Goal: Book appointment/travel/reservation

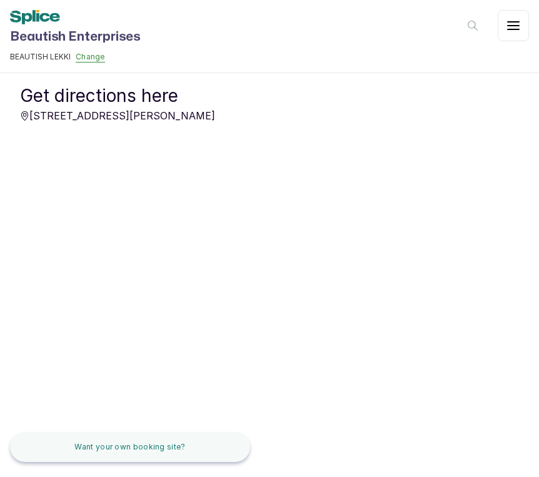
scroll to position [1057, 0]
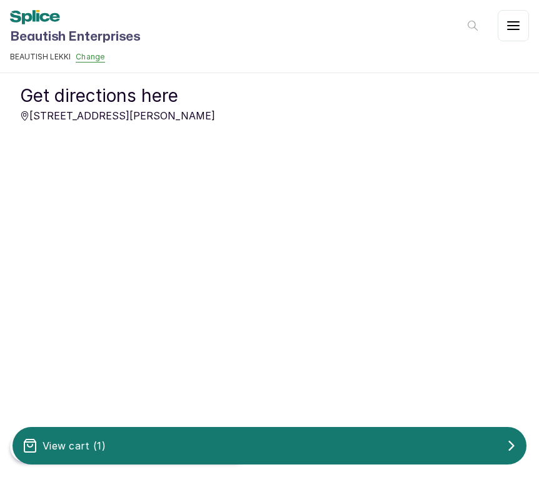
scroll to position [1201, 0]
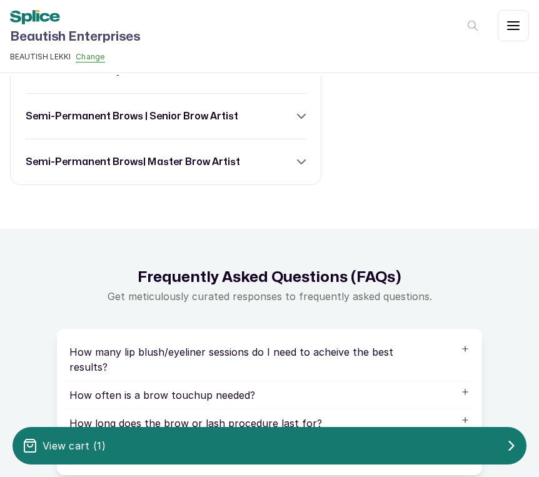
scroll to position [1275, 0]
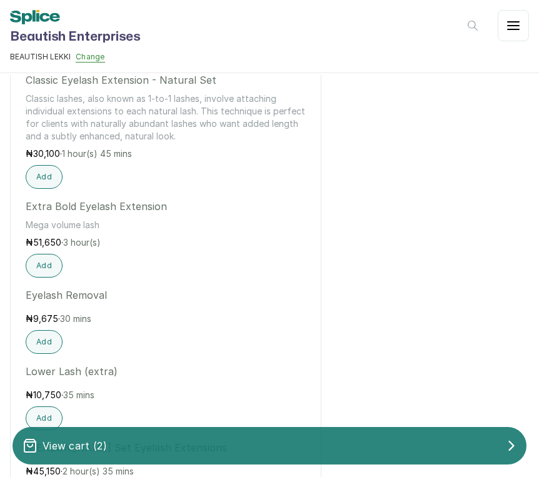
click at [246, 441] on div "View cart ( 2 )" at bounding box center [269, 445] width 514 height 25
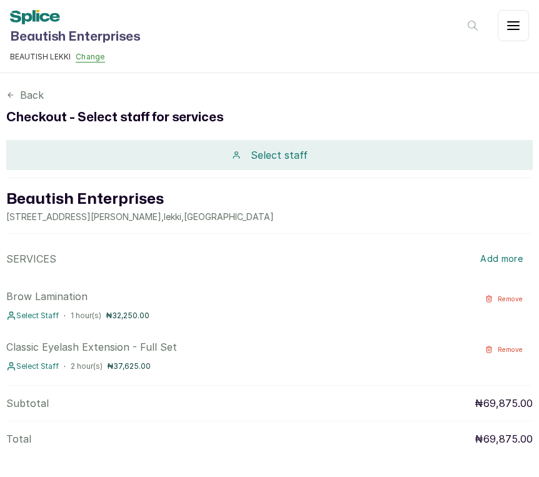
scroll to position [0, 0]
click at [304, 147] on div "Select staff" at bounding box center [269, 155] width 526 height 30
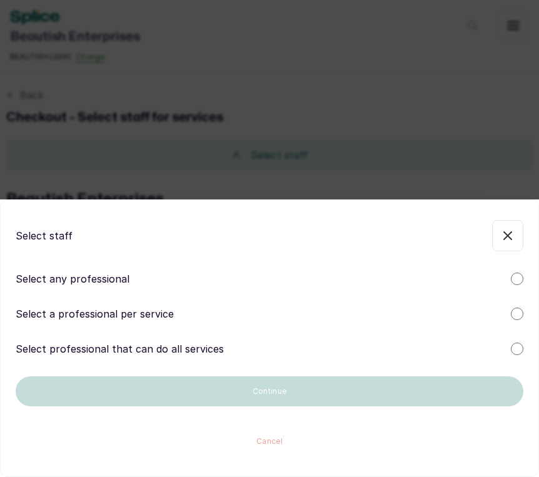
click at [104, 278] on p "Select any professional" at bounding box center [73, 278] width 114 height 15
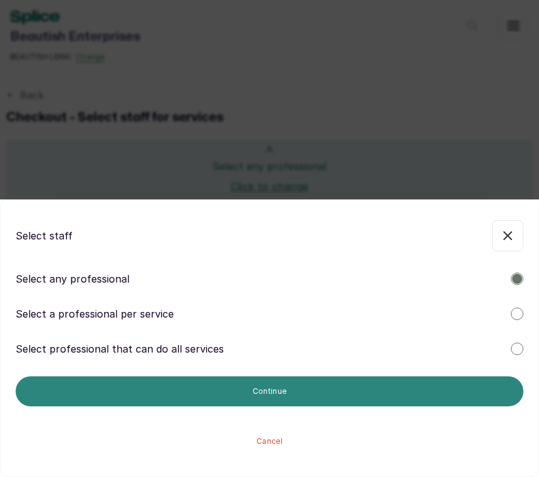
click at [205, 386] on button "Continue" at bounding box center [269, 391] width 507 height 30
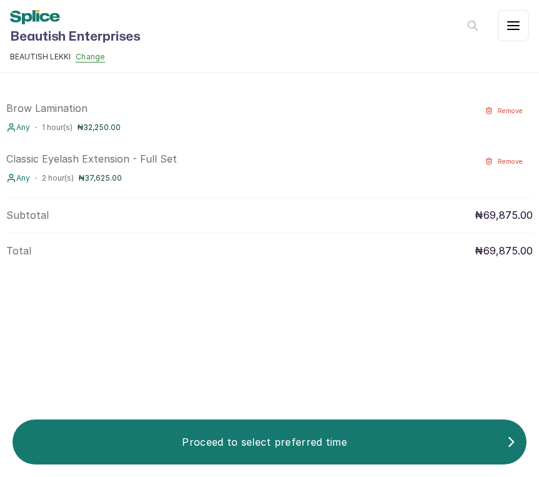
scroll to position [217, 0]
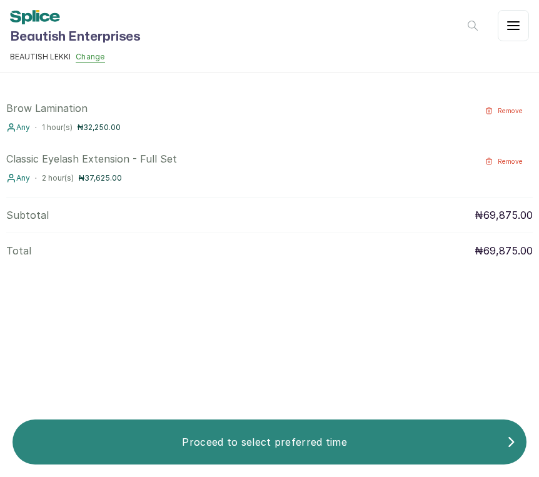
click at [269, 441] on p "Proceed to select preferred time" at bounding box center [264, 441] width 484 height 15
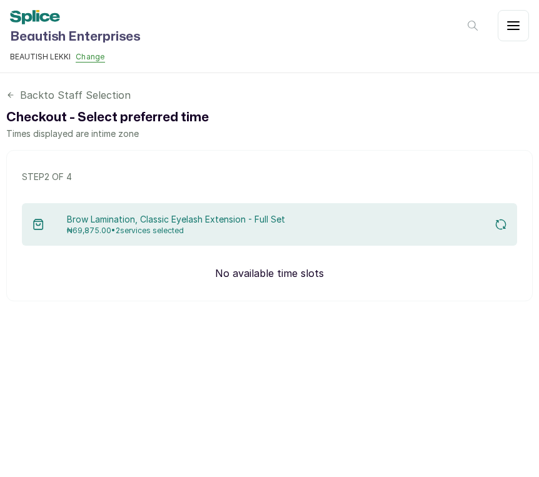
scroll to position [0, 0]
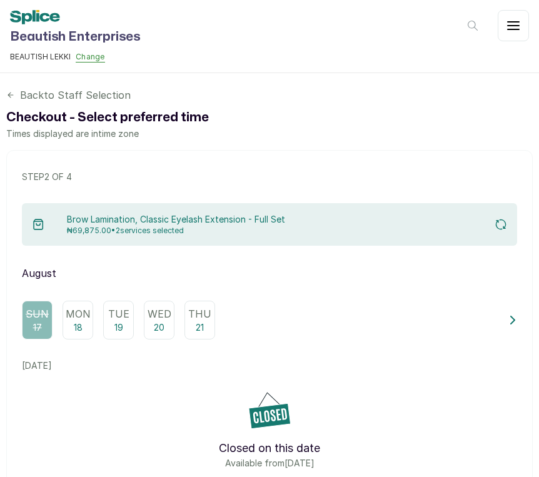
click at [160, 312] on p "Wed" at bounding box center [159, 313] width 24 height 15
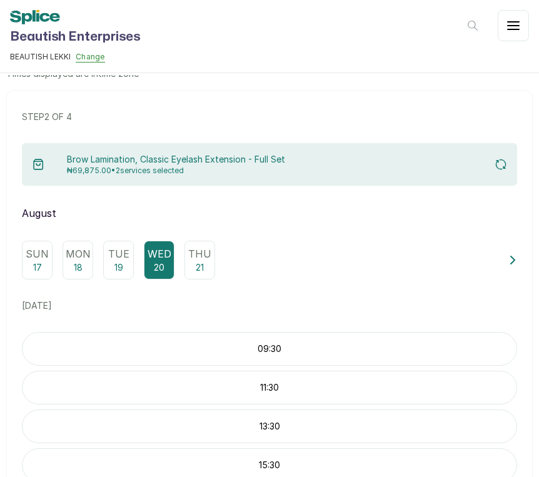
scroll to position [61, 0]
click at [279, 387] on p "11:30" at bounding box center [269, 387] width 494 height 12
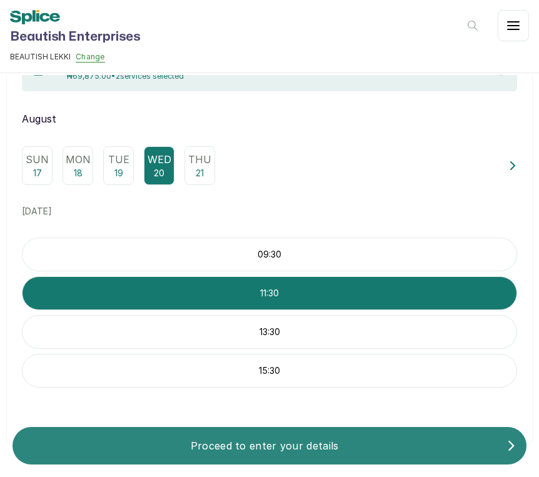
scroll to position [0, 0]
click at [270, 446] on p "Proceed to enter your details" at bounding box center [264, 445] width 484 height 15
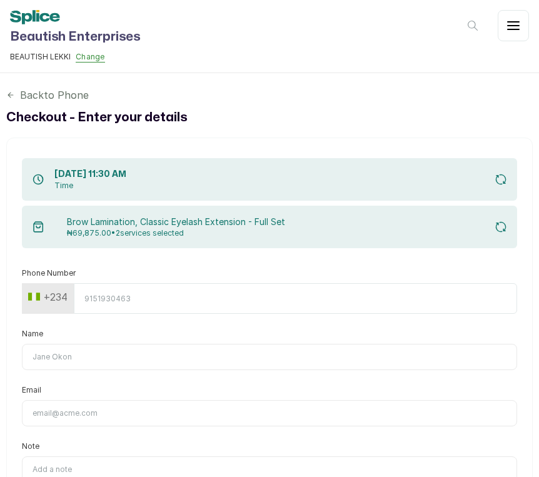
click at [497, 301] on input "Phone Number" at bounding box center [295, 298] width 443 height 31
type input "8023133455"
type input "[PERSON_NAME]"
click at [182, 377] on form "Phone Number [PHONE_NUMBER] Name [PERSON_NAME] Email Note 400 of 400 characters…" at bounding box center [269, 435] width 495 height 334
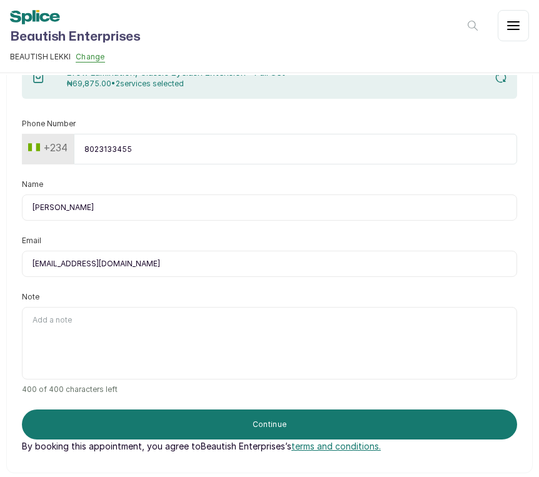
scroll to position [156, 0]
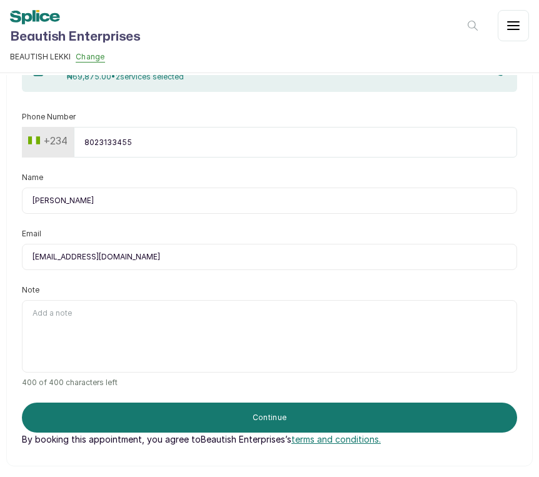
type input "[EMAIL_ADDRESS][DOMAIN_NAME]"
click at [162, 329] on textarea "Note" at bounding box center [269, 336] width 495 height 72
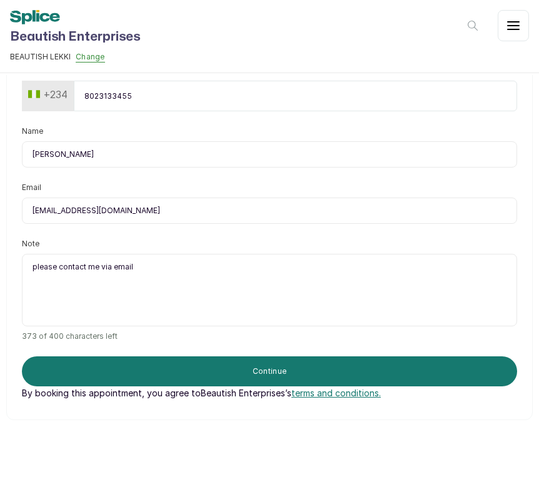
scroll to position [215, 0]
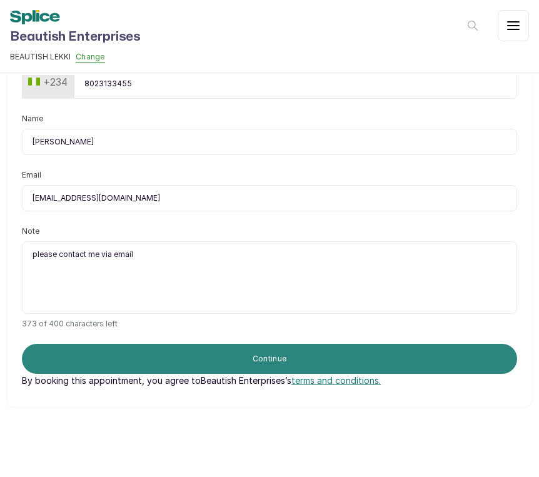
type textarea "please contact me via email"
click at [120, 359] on button "Continue" at bounding box center [269, 359] width 495 height 30
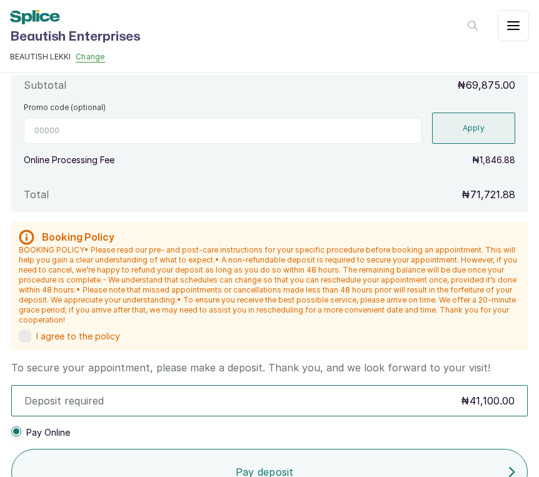
scroll to position [384, 0]
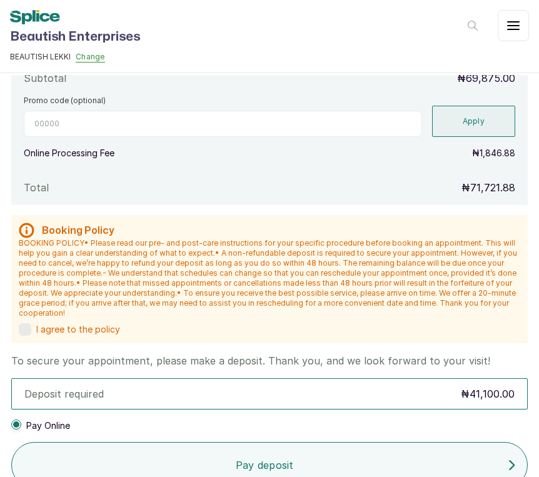
click at [28, 323] on label at bounding box center [25, 329] width 12 height 12
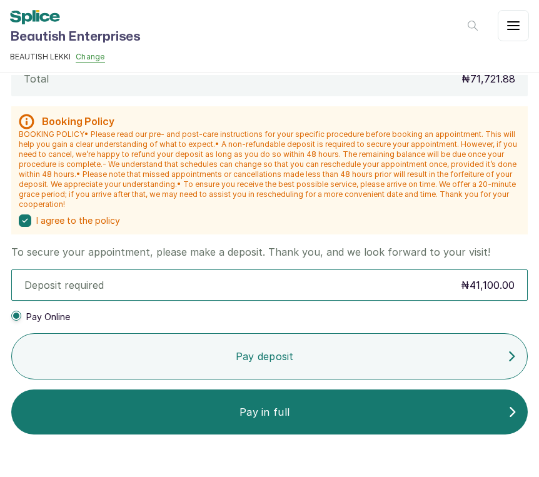
scroll to position [495, 0]
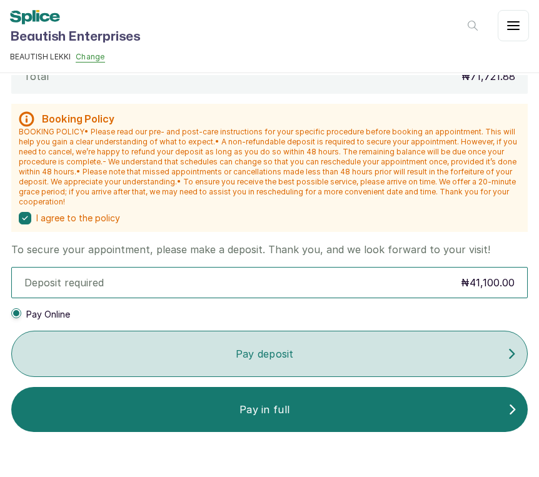
click at [177, 356] on button "Pay deposit" at bounding box center [269, 354] width 516 height 46
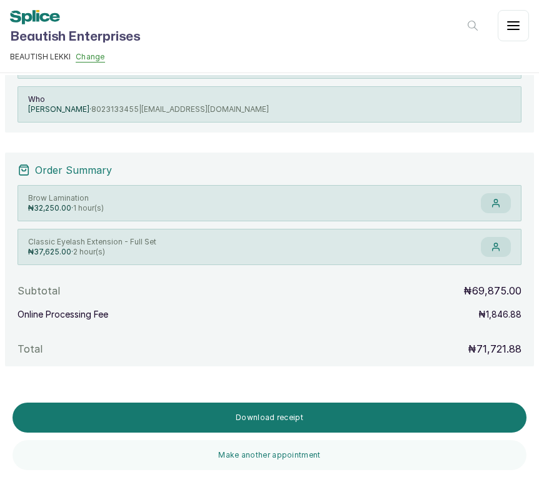
scroll to position [176, 0]
click at [495, 251] on icon at bounding box center [496, 246] width 10 height 10
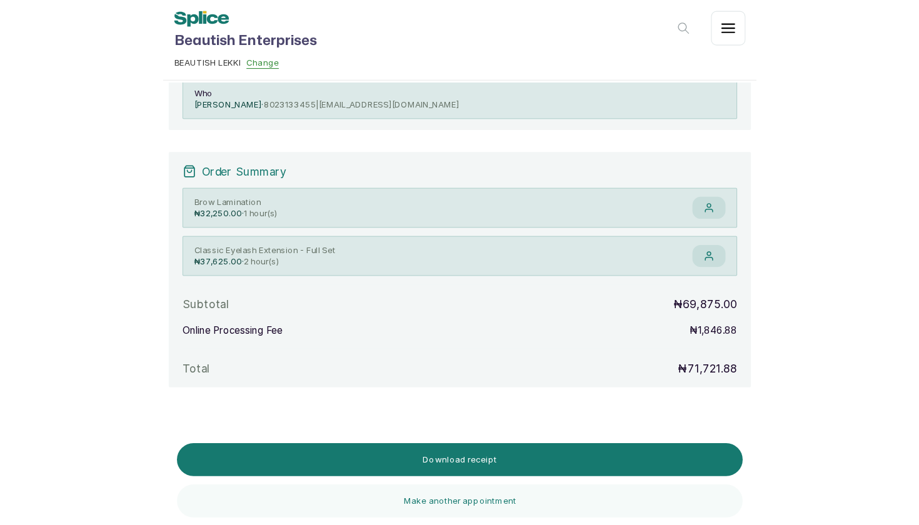
scroll to position [154, 0]
